Goal: Navigation & Orientation: Find specific page/section

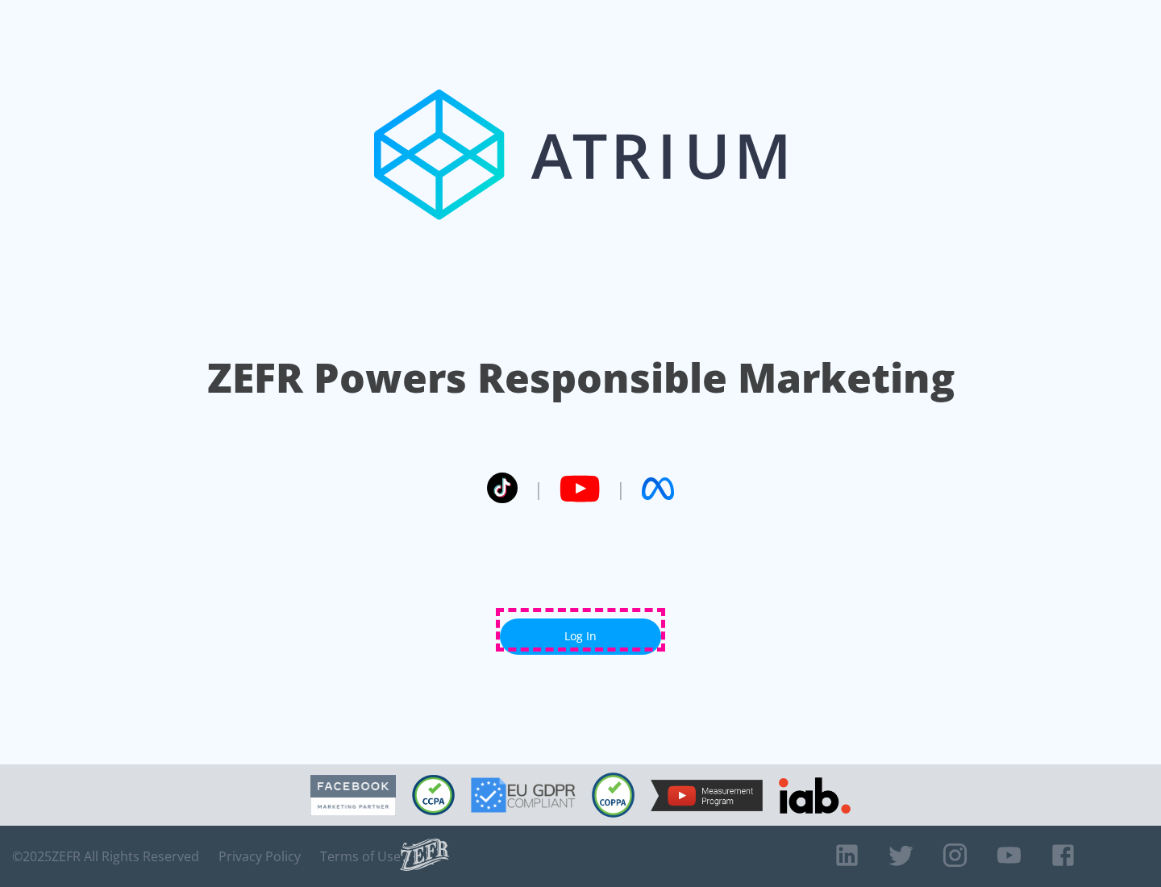
click at [580, 630] on link "Log In" at bounding box center [580, 636] width 161 height 36
